Goal: Browse casually: Explore the website without a specific task or goal

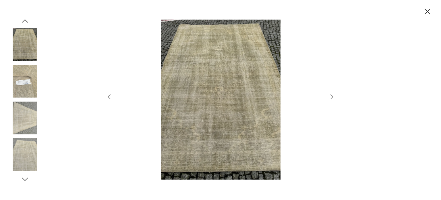
click at [336, 96] on div at bounding box center [220, 100] width 441 height 200
click at [331, 97] on icon "button" at bounding box center [332, 96] width 7 height 7
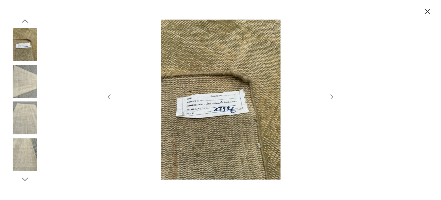
click at [331, 98] on icon "button" at bounding box center [332, 96] width 7 height 7
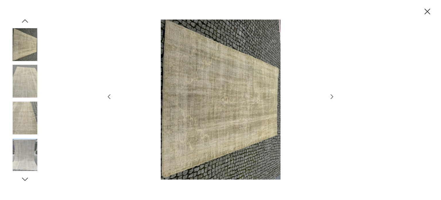
click at [331, 98] on icon "button" at bounding box center [332, 96] width 7 height 7
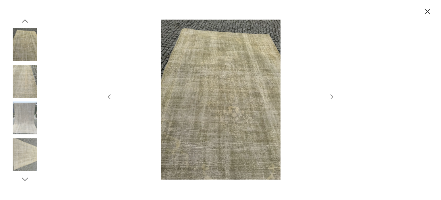
click at [331, 98] on icon "button" at bounding box center [332, 96] width 7 height 7
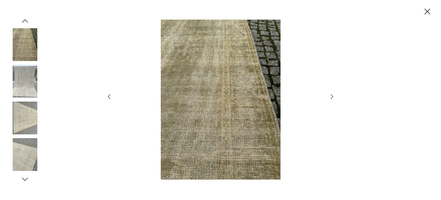
click at [331, 98] on icon "button" at bounding box center [332, 96] width 7 height 7
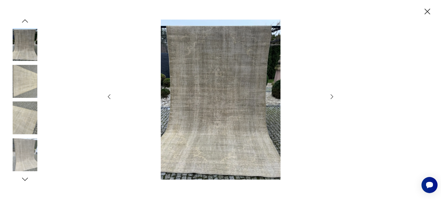
click at [214, 122] on img at bounding box center [220, 100] width 205 height 160
click at [429, 11] on icon "button" at bounding box center [428, 12] width 10 height 10
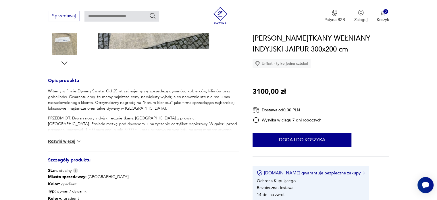
scroll to position [201, 0]
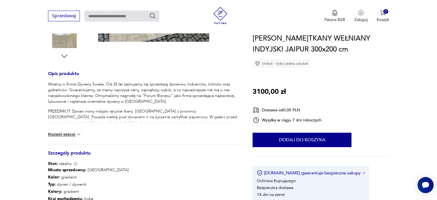
click at [67, 134] on button "Rozwiń więcej" at bounding box center [64, 134] width 33 height 6
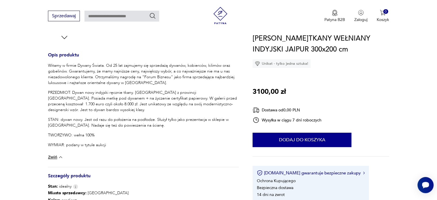
scroll to position [230, 0]
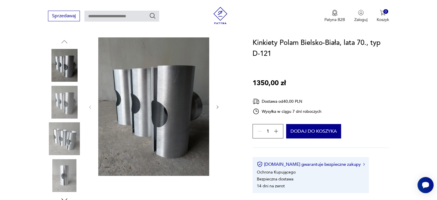
click at [67, 138] on img at bounding box center [64, 138] width 33 height 33
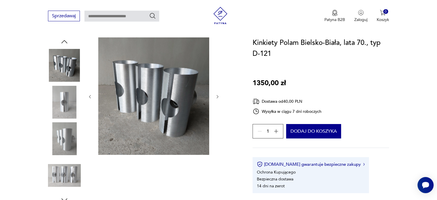
click at [126, 104] on img at bounding box center [153, 95] width 111 height 117
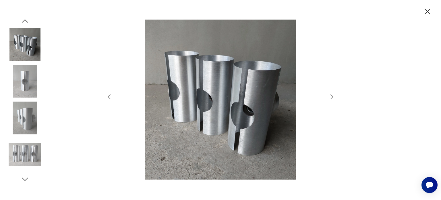
click at [88, 8] on div at bounding box center [220, 100] width 441 height 200
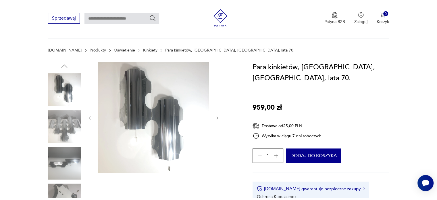
scroll to position [57, 0]
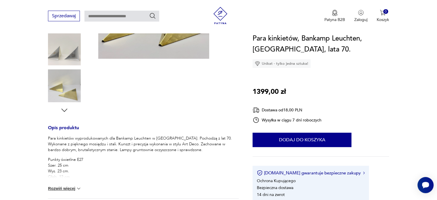
scroll to position [201, 0]
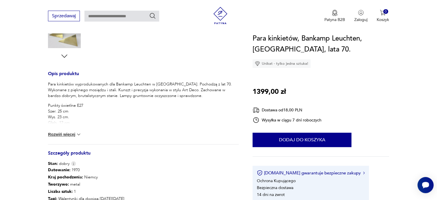
click at [59, 131] on button "Rozwiń więcej" at bounding box center [64, 134] width 33 height 6
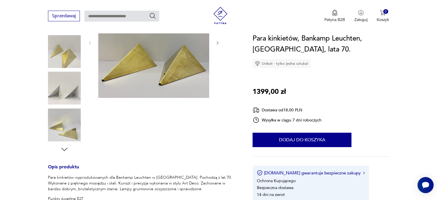
scroll to position [86, 0]
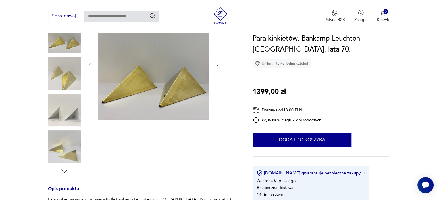
click at [167, 105] on img at bounding box center [153, 64] width 111 height 111
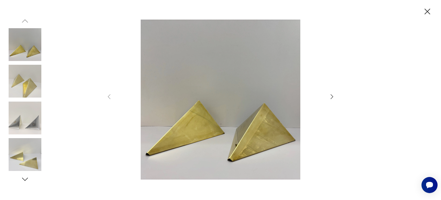
click at [326, 96] on div at bounding box center [221, 100] width 230 height 161
click at [332, 97] on icon "button" at bounding box center [332, 96] width 7 height 7
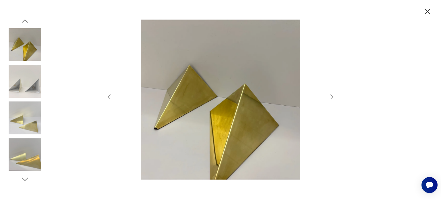
click at [332, 97] on icon "button" at bounding box center [332, 96] width 7 height 7
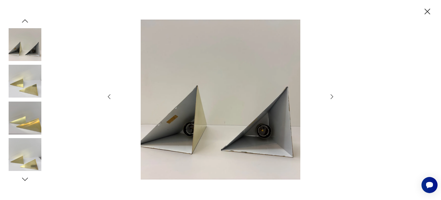
click at [111, 97] on icon "button" at bounding box center [109, 96] width 7 height 7
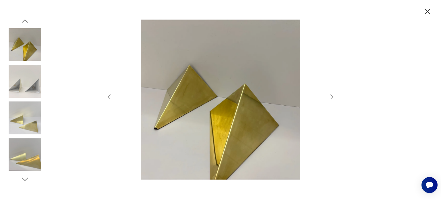
click at [427, 15] on icon "button" at bounding box center [428, 12] width 10 height 10
